Goal: Task Accomplishment & Management: Complete application form

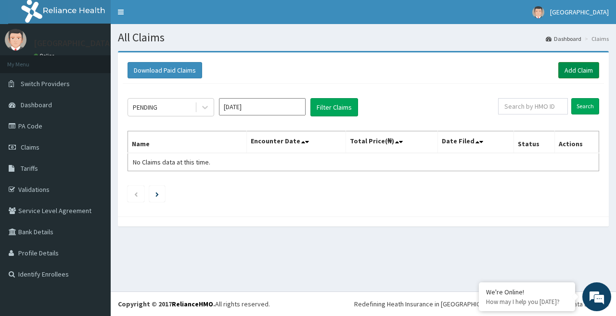
click at [583, 72] on link "Add Claim" at bounding box center [578, 70] width 41 height 16
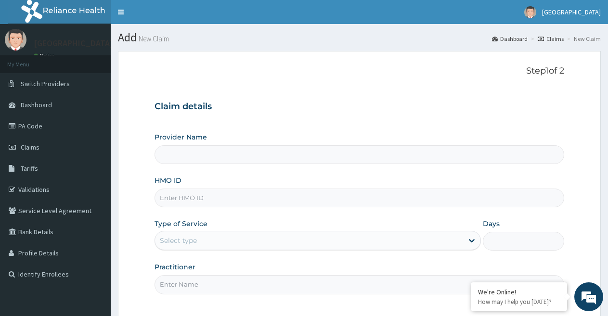
type input "[GEOGRAPHIC_DATA]"
click at [194, 188] on div "HMO ID" at bounding box center [358, 192] width 409 height 32
click at [196, 200] on input "HMO ID" at bounding box center [358, 198] width 409 height 19
paste input "XEG/10019/B"
type input "XEG/10019/B"
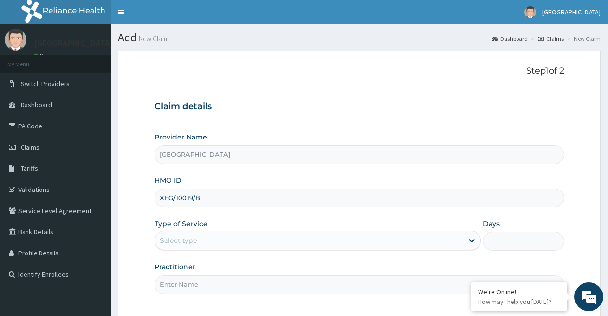
click at [228, 240] on div "Select type" at bounding box center [308, 240] width 307 height 15
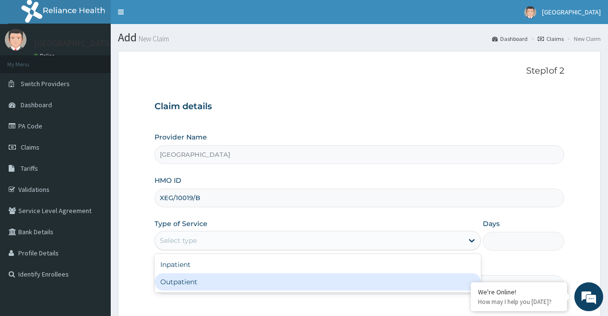
click at [210, 282] on div "Outpatient" at bounding box center [317, 281] width 326 height 17
type input "1"
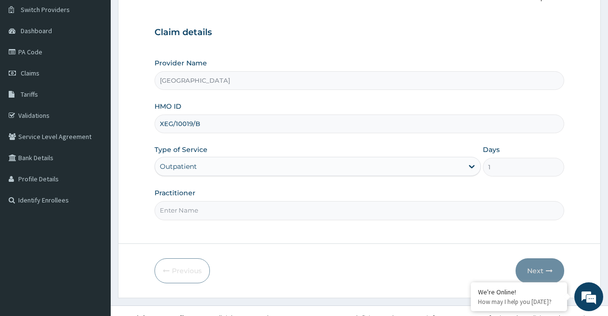
scroll to position [88, 0]
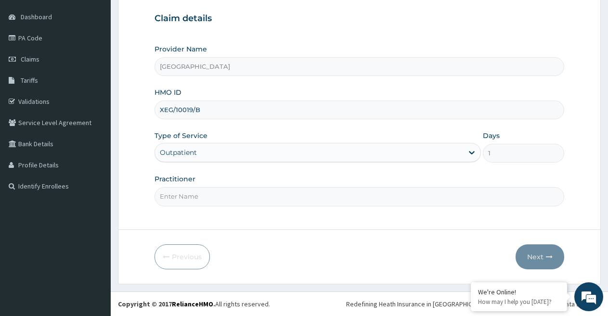
click at [222, 195] on input "Practitioner" at bounding box center [358, 196] width 409 height 19
type input "DR UKPELE"
click at [533, 254] on button "Next" at bounding box center [539, 256] width 49 height 25
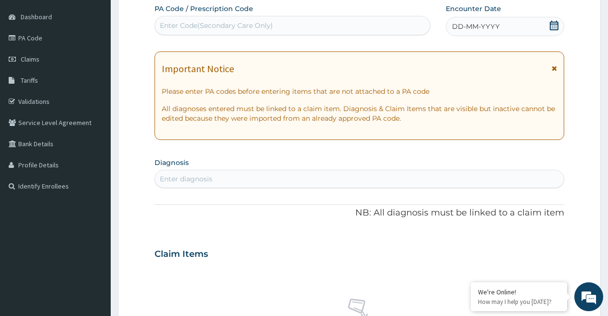
scroll to position [0, 0]
click at [465, 26] on span "DD-MM-YYYY" at bounding box center [476, 27] width 48 height 10
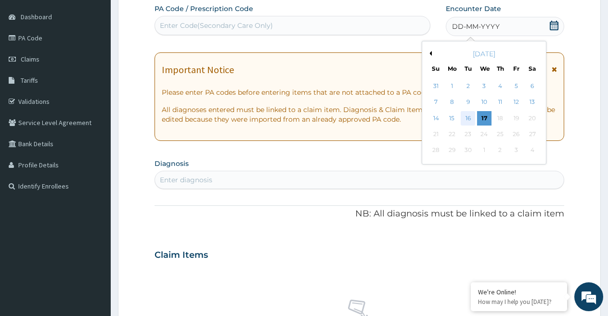
click at [470, 114] on div "16" at bounding box center [468, 118] width 14 height 14
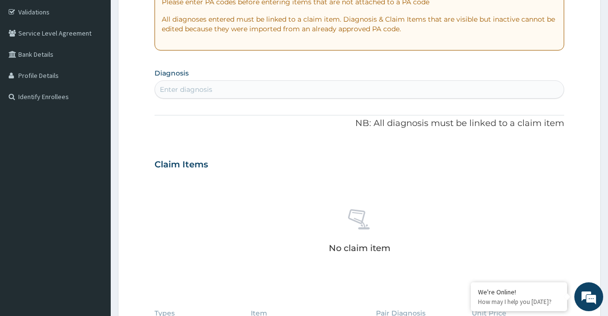
scroll to position [184, 0]
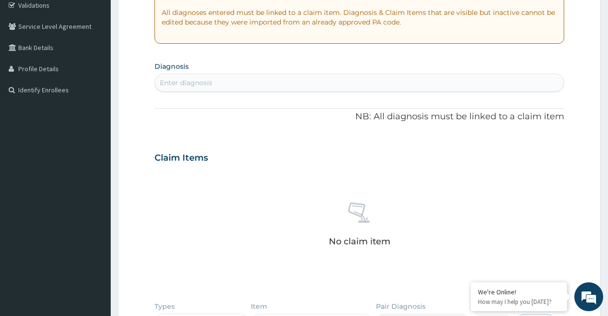
click at [230, 84] on div "Enter diagnosis" at bounding box center [359, 82] width 408 height 15
type input "MALARIA"
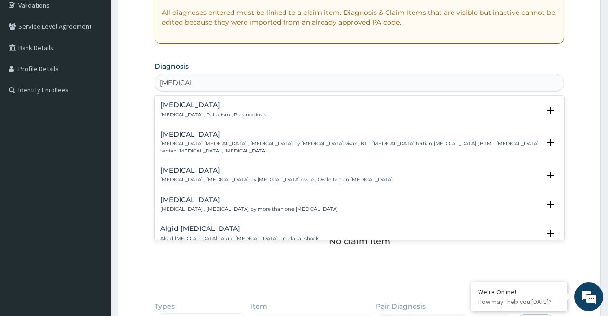
click at [204, 104] on h4 "Malaria" at bounding box center [213, 104] width 106 height 7
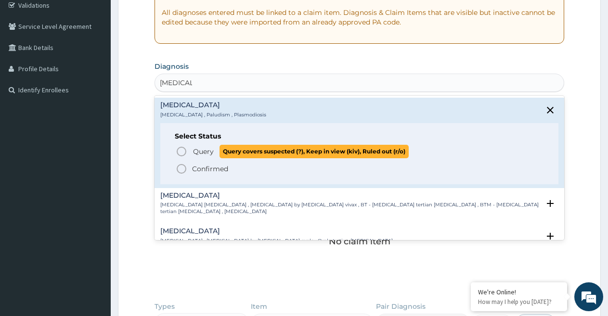
click at [200, 152] on span "Query" at bounding box center [203, 152] width 21 height 10
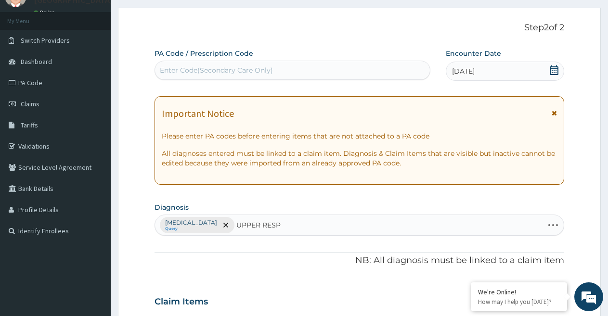
scroll to position [40, 0]
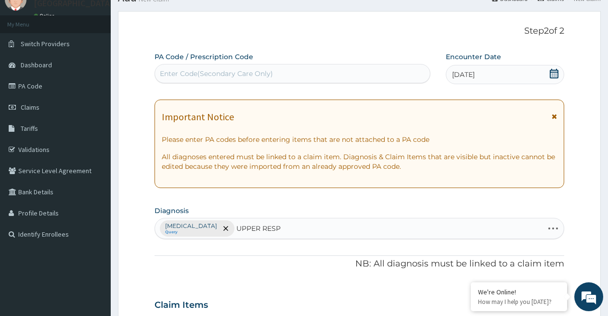
click at [256, 225] on div "Malaria Query UPPER RESP UPPER RESP" at bounding box center [349, 228] width 388 height 20
type input "UPPER RESP"
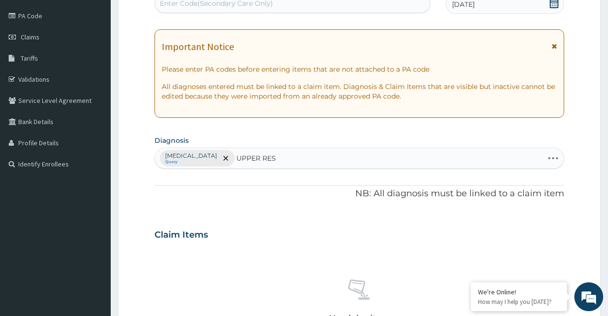
scroll to position [232, 0]
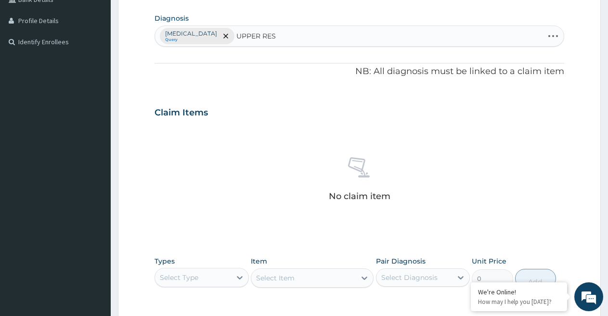
type input "UPPER RES"
click at [249, 36] on div "Malaria Query" at bounding box center [359, 36] width 408 height 20
type input "UPPER RES"
